Goal: Obtain resource: Download file/media

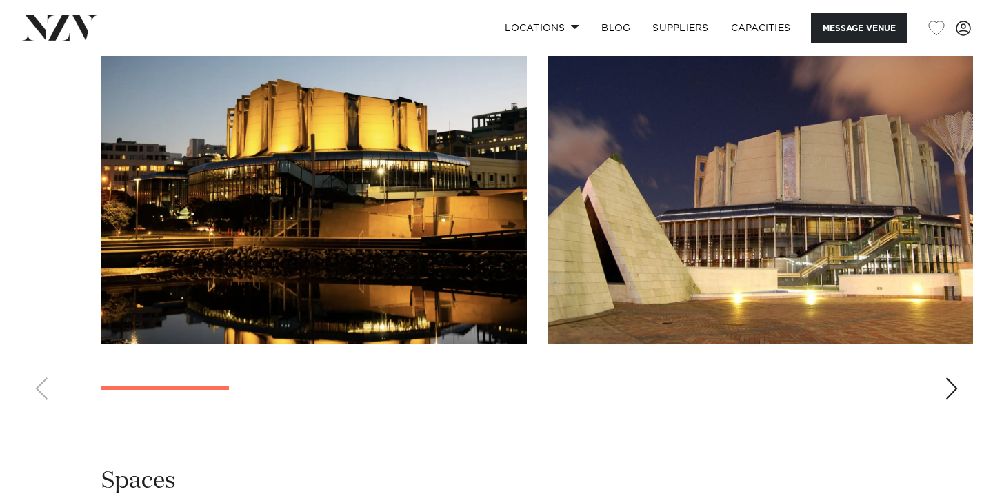
scroll to position [1592, 0]
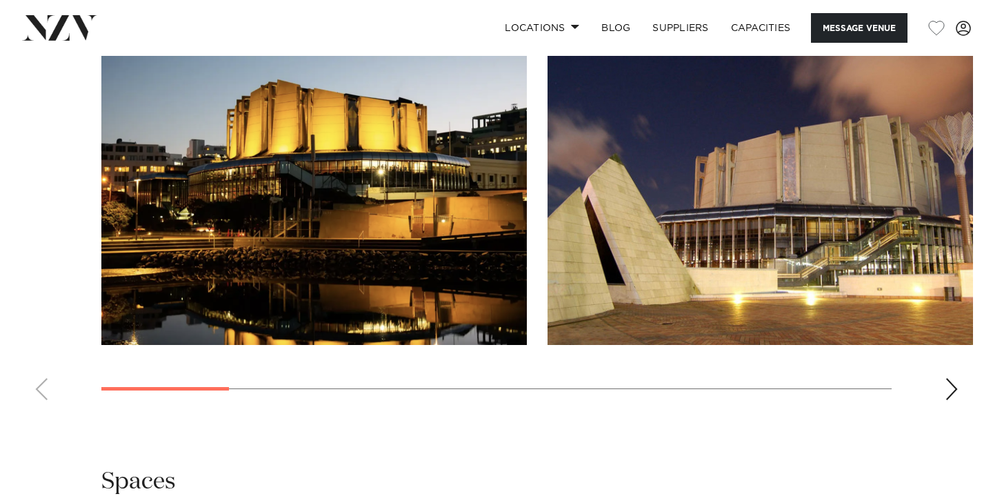
click at [948, 378] on div "Next slide" at bounding box center [952, 389] width 14 height 22
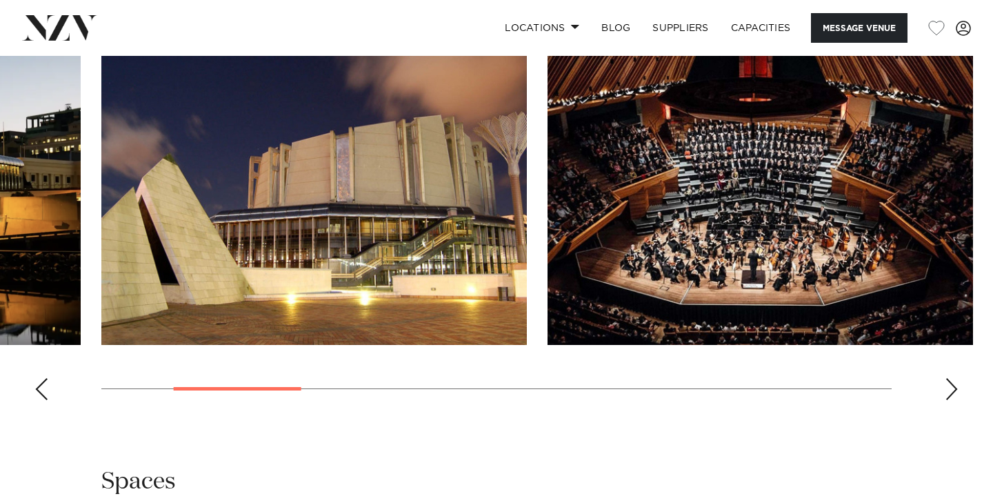
click at [948, 378] on div "Next slide" at bounding box center [952, 389] width 14 height 22
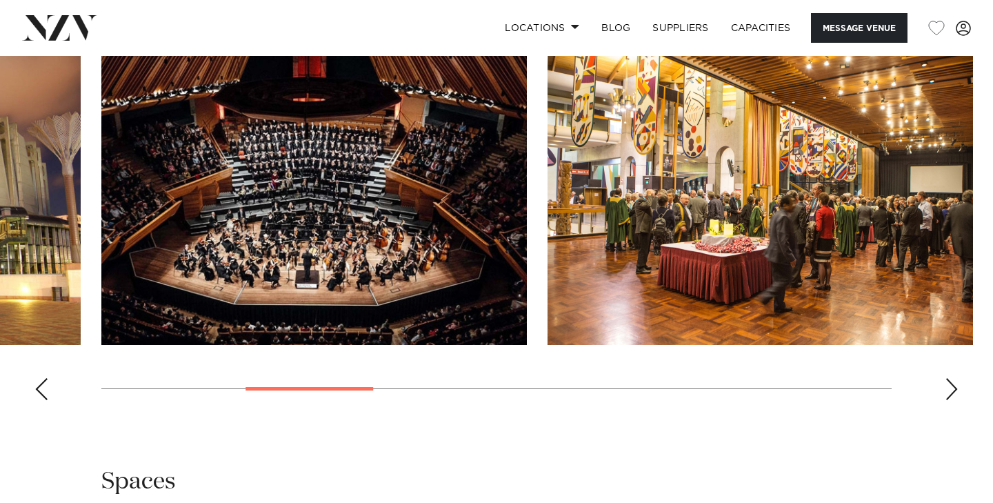
click at [948, 378] on div "Next slide" at bounding box center [952, 389] width 14 height 22
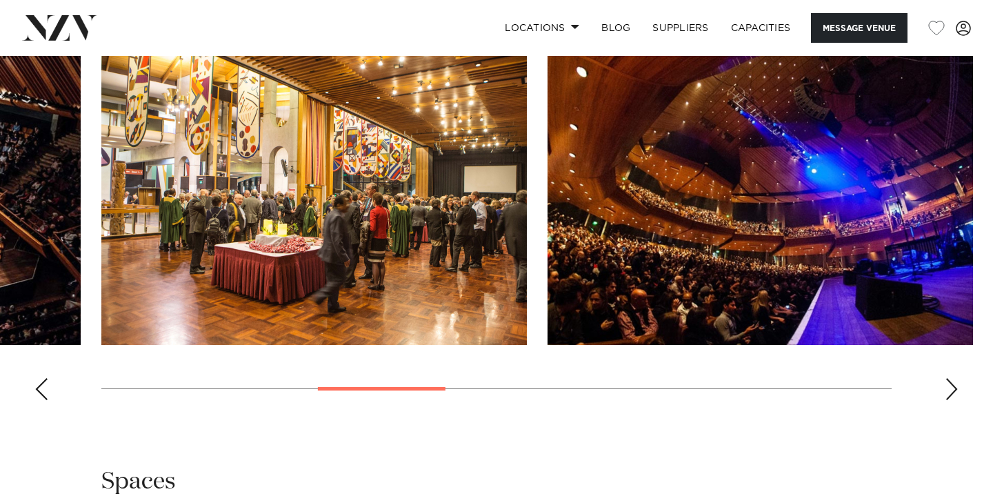
click at [948, 378] on div "Next slide" at bounding box center [952, 389] width 14 height 22
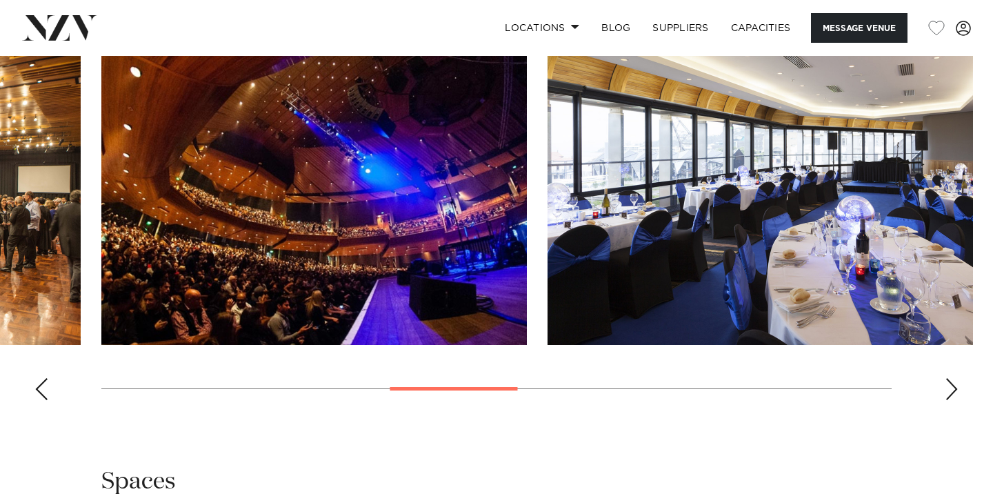
click at [948, 378] on div "Next slide" at bounding box center [952, 389] width 14 height 22
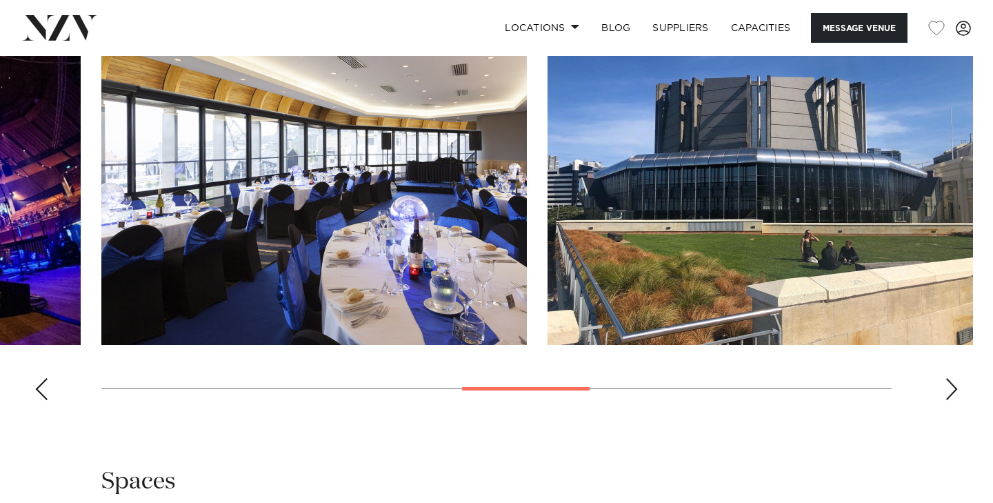
click at [948, 378] on div "Next slide" at bounding box center [952, 389] width 14 height 22
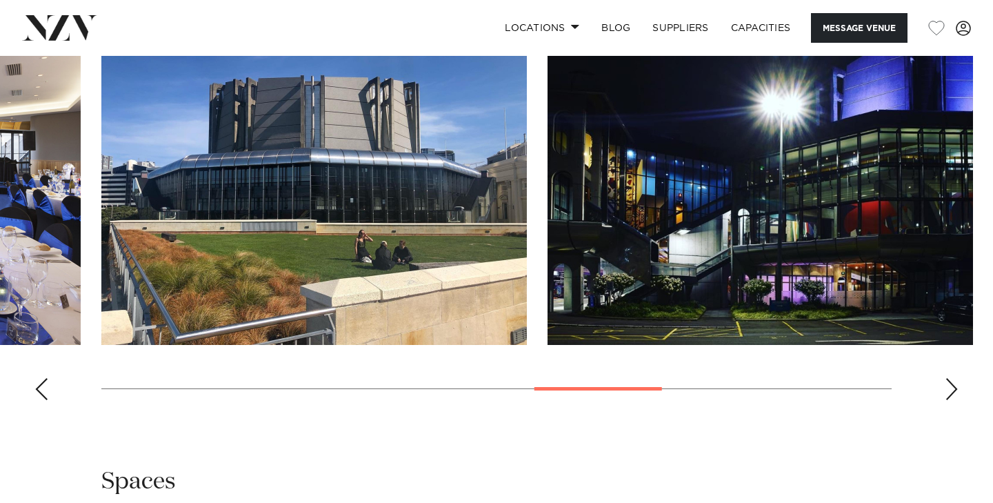
click at [948, 378] on div "Next slide" at bounding box center [952, 389] width 14 height 22
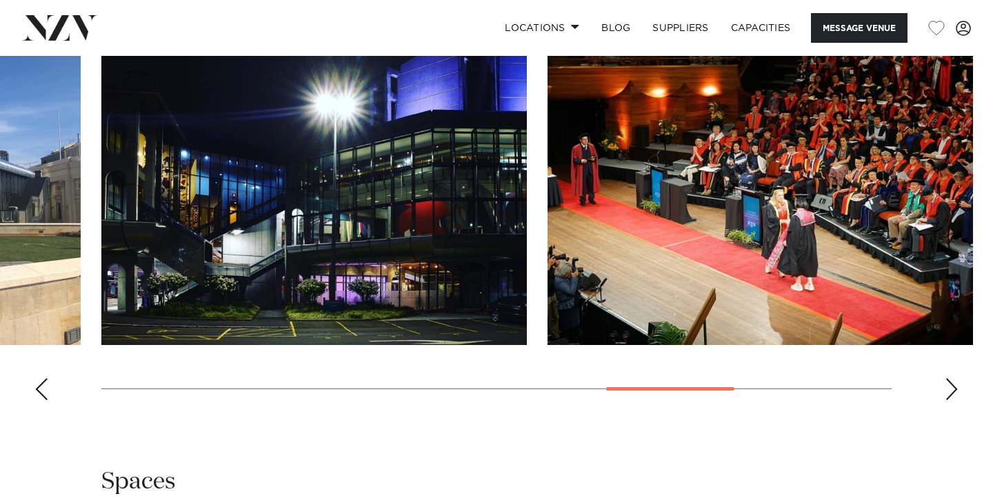
click at [948, 378] on div "Next slide" at bounding box center [952, 389] width 14 height 22
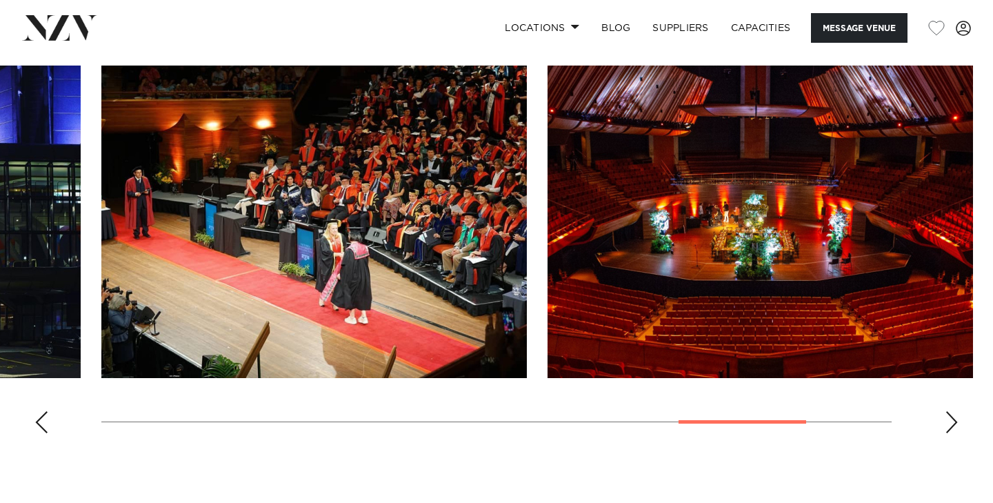
scroll to position [1559, 0]
click at [773, 197] on img "10 / 11" at bounding box center [761, 222] width 426 height 313
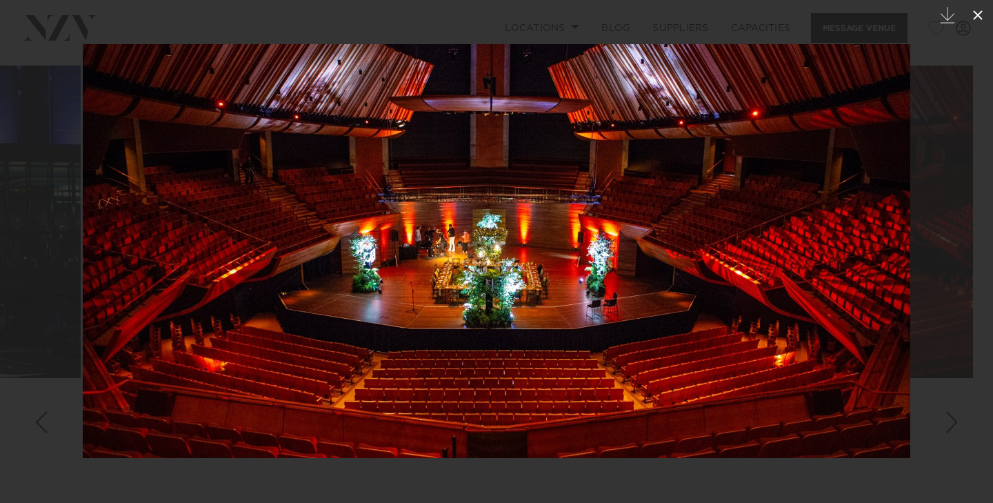
click at [980, 12] on icon at bounding box center [978, 15] width 17 height 17
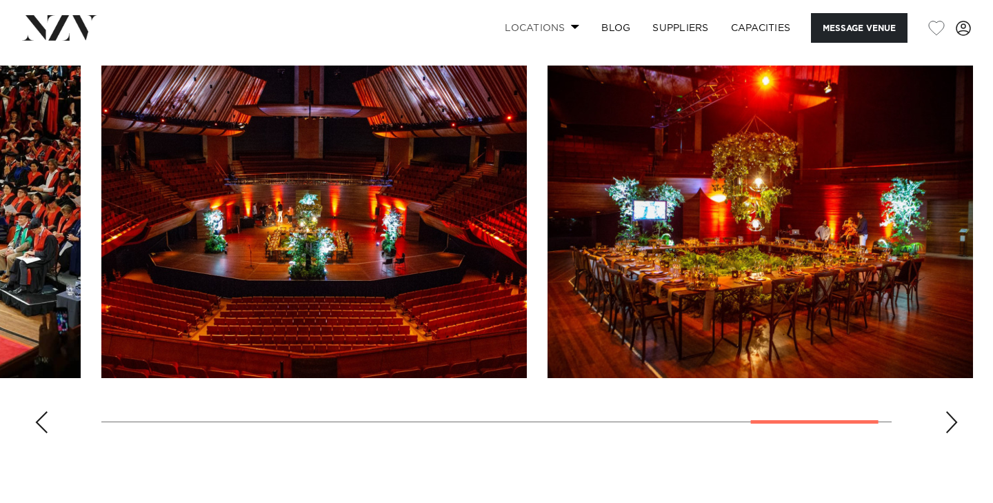
click at [571, 28] on span at bounding box center [575, 26] width 9 height 5
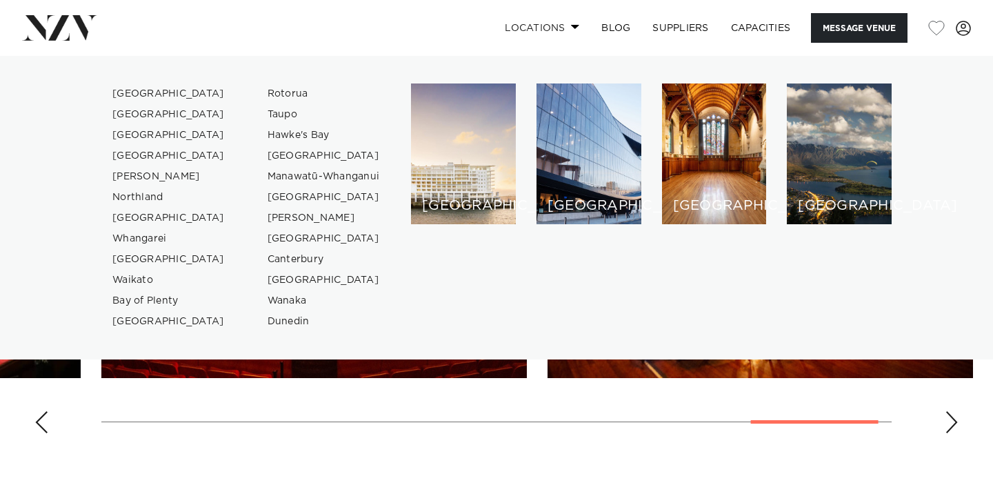
click at [571, 28] on span at bounding box center [575, 26] width 9 height 5
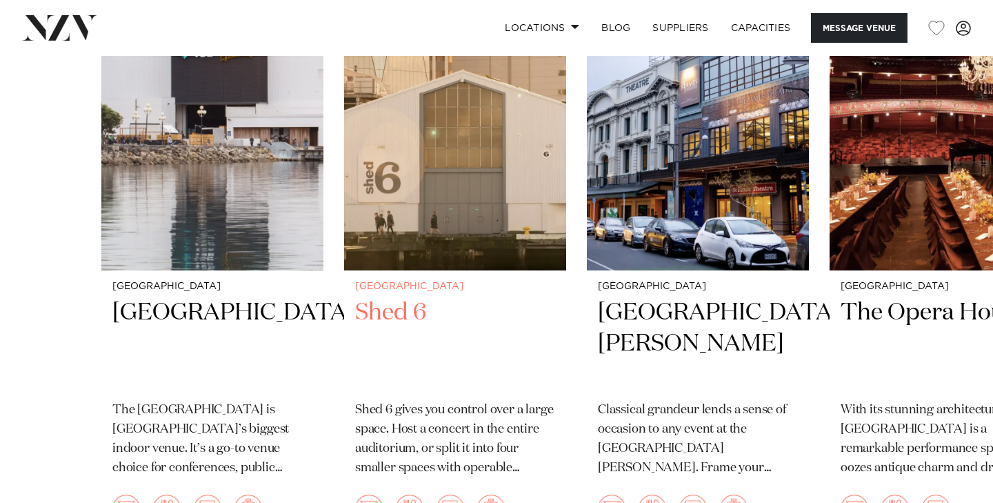
scroll to position [1835, 0]
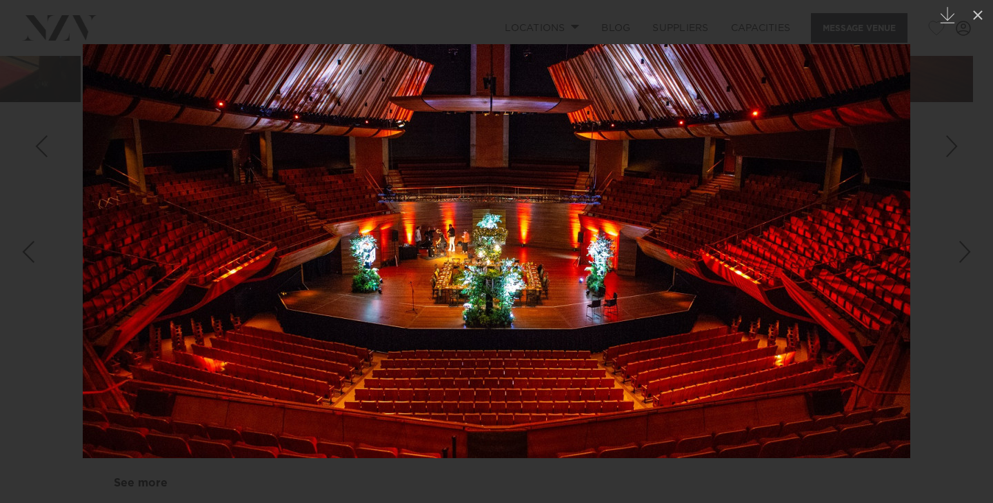
scroll to position [1559, 0]
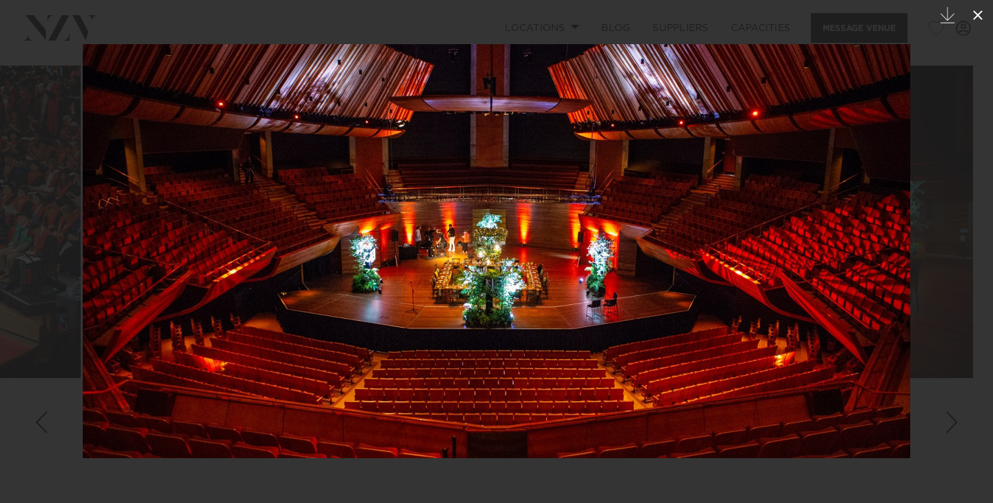
click at [978, 20] on icon at bounding box center [978, 15] width 17 height 17
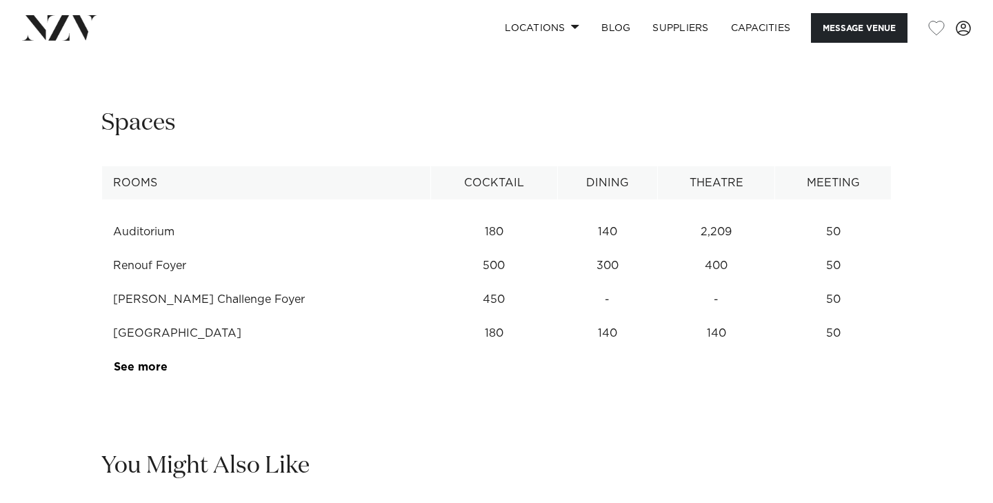
scroll to position [1956, 0]
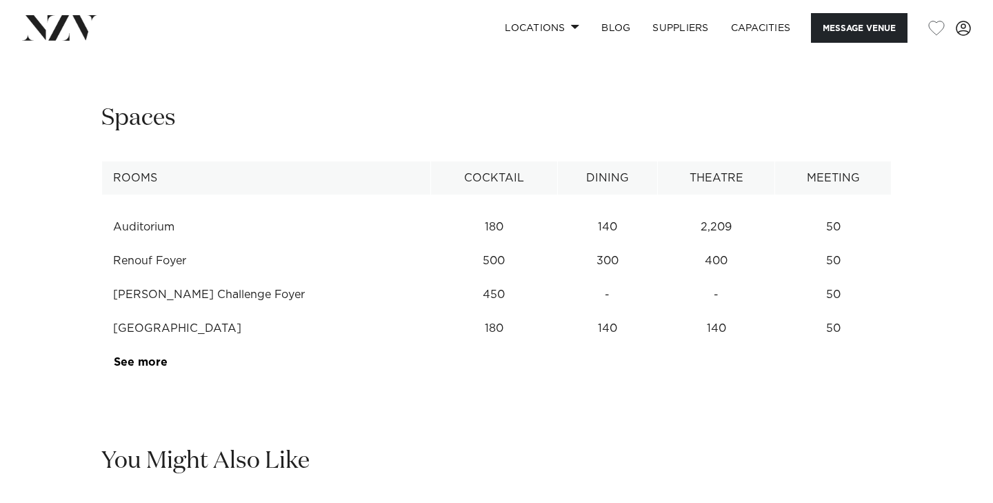
click at [158, 346] on td "See more" at bounding box center [167, 363] width 130 height 34
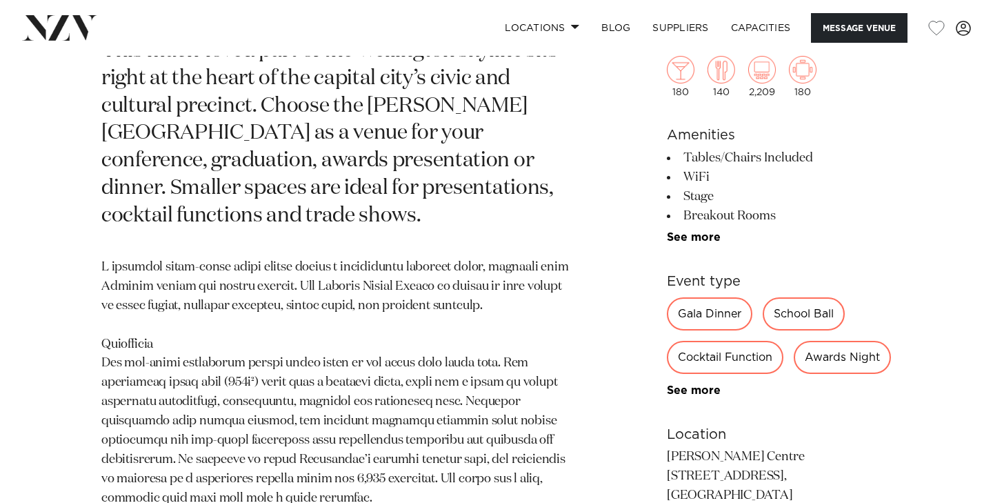
scroll to position [712, 0]
click at [708, 243] on link "See more" at bounding box center [721, 237] width 108 height 11
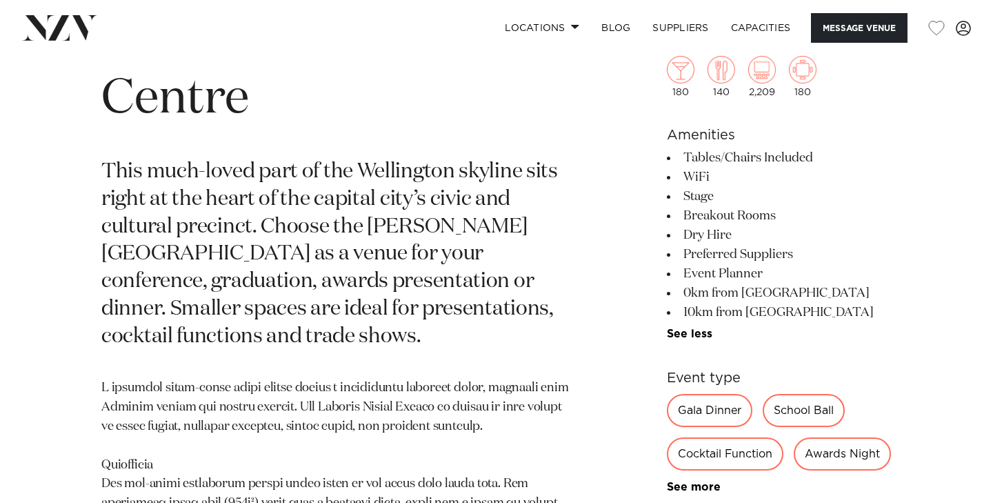
scroll to position [595, 0]
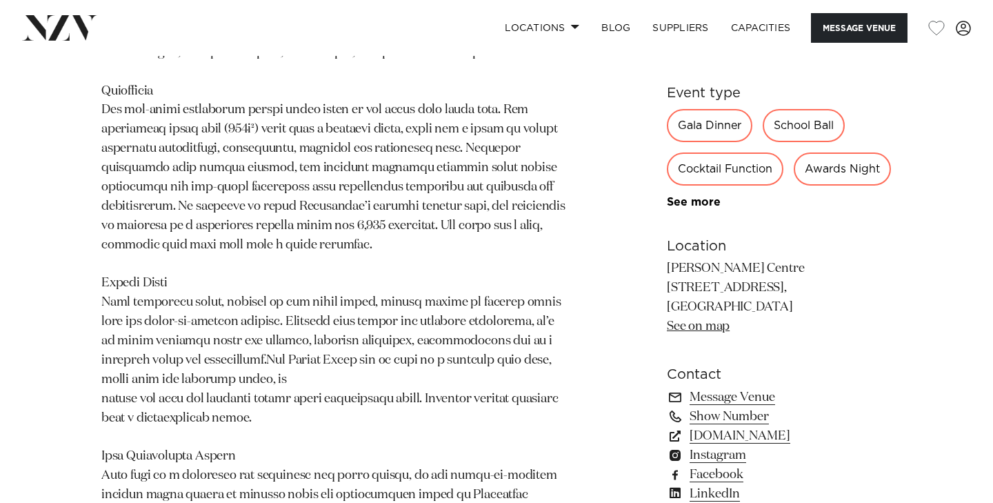
click at [863, 265] on p "[PERSON_NAME] Centre [STREET_ADDRESS], [STREET_ADDRESS] See on map" at bounding box center [779, 297] width 225 height 77
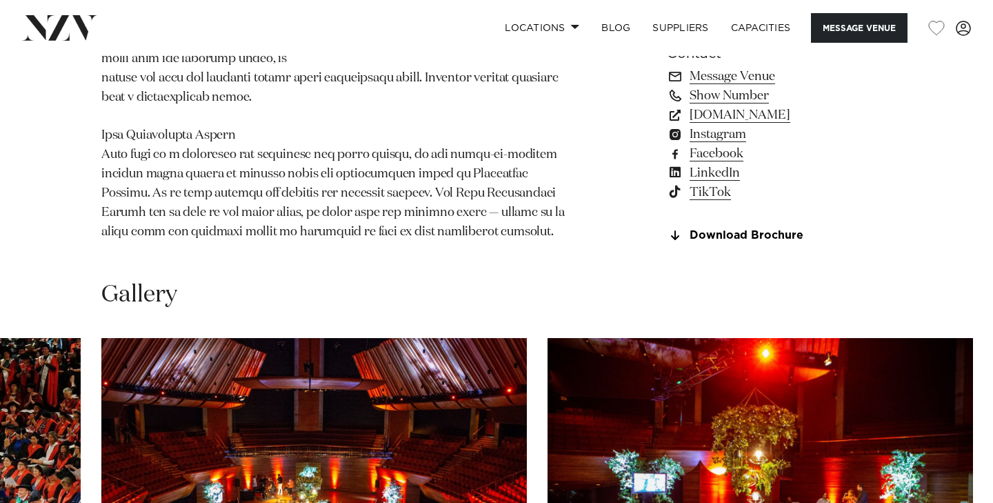
scroll to position [1287, 0]
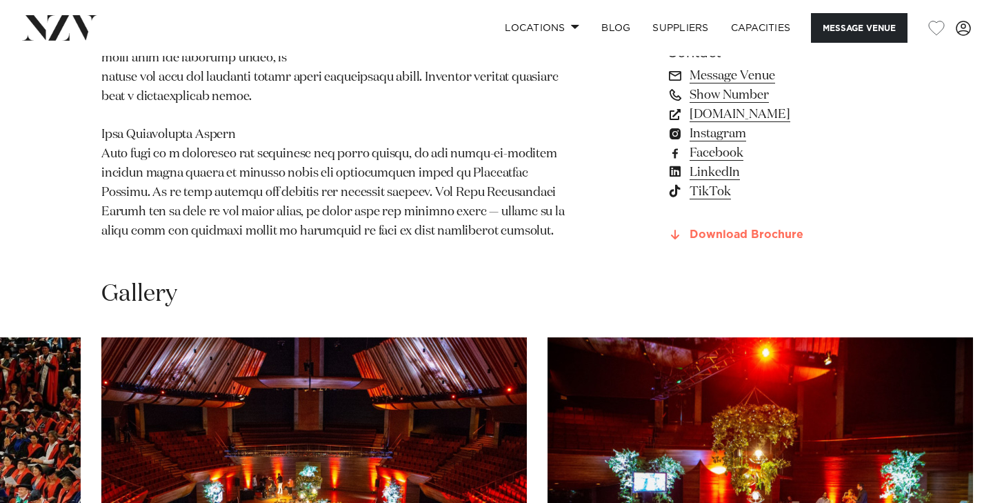
click at [760, 229] on link "Download Brochure" at bounding box center [779, 235] width 225 height 12
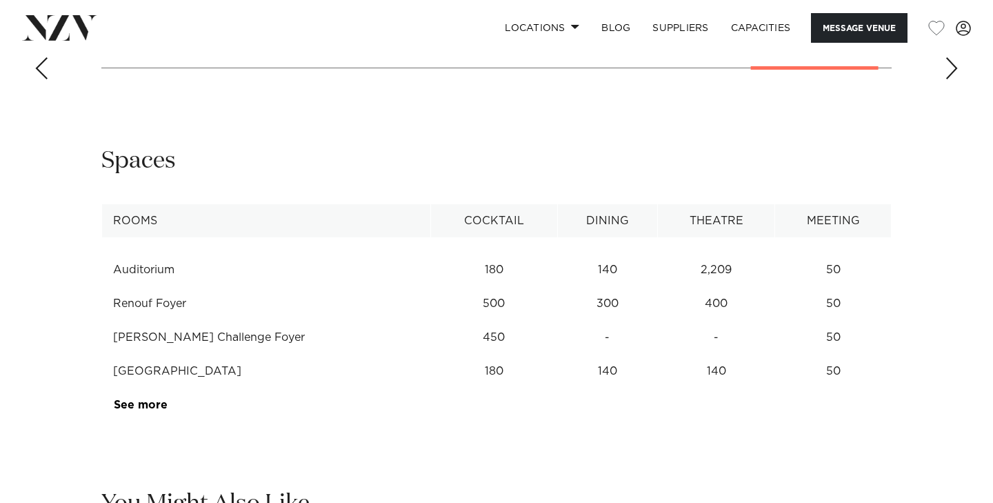
scroll to position [1961, 0]
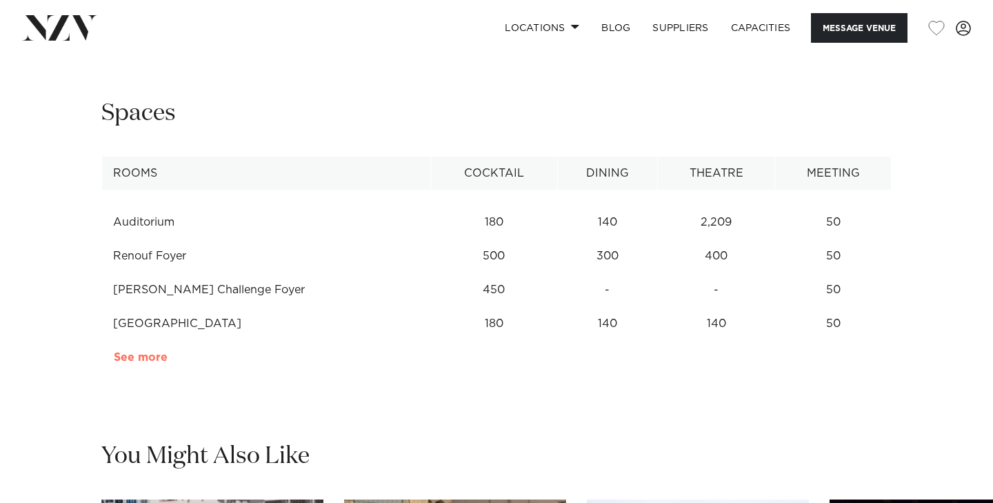
click at [154, 352] on link "See more" at bounding box center [168, 357] width 108 height 11
